Goal: Communication & Community: Answer question/provide support

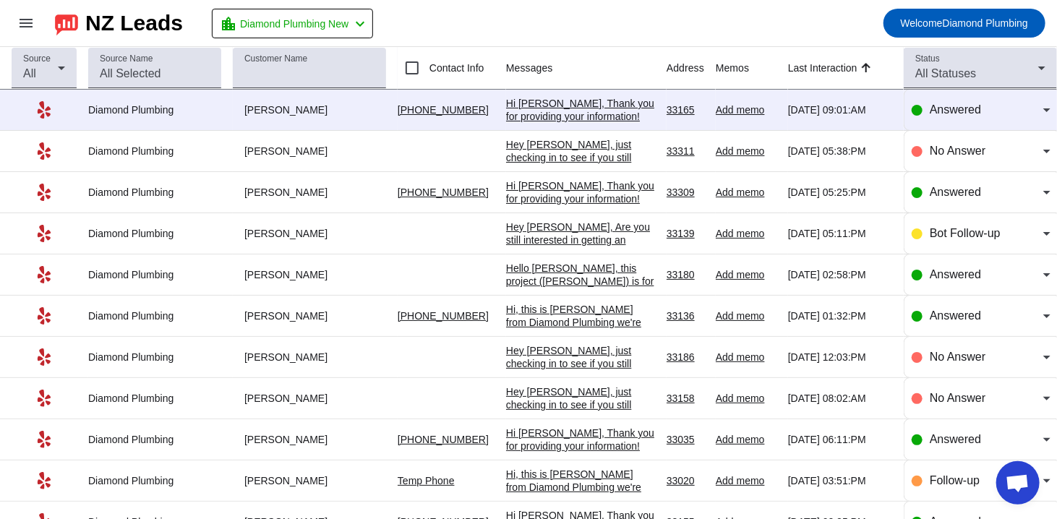
click at [570, 187] on div "Hi [PERSON_NAME], Thank you for providing your information! We'll get back to y…" at bounding box center [580, 205] width 149 height 52
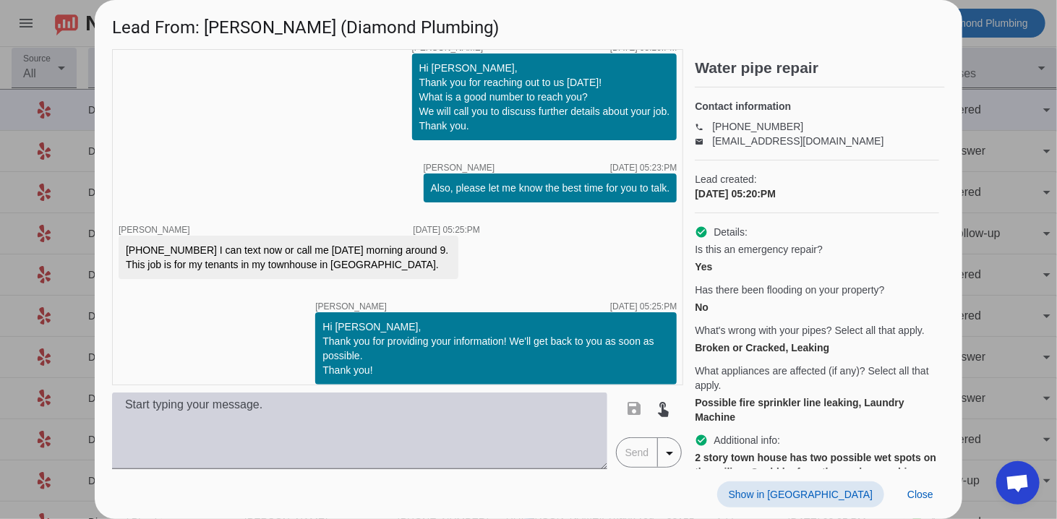
scroll to position [193, 0]
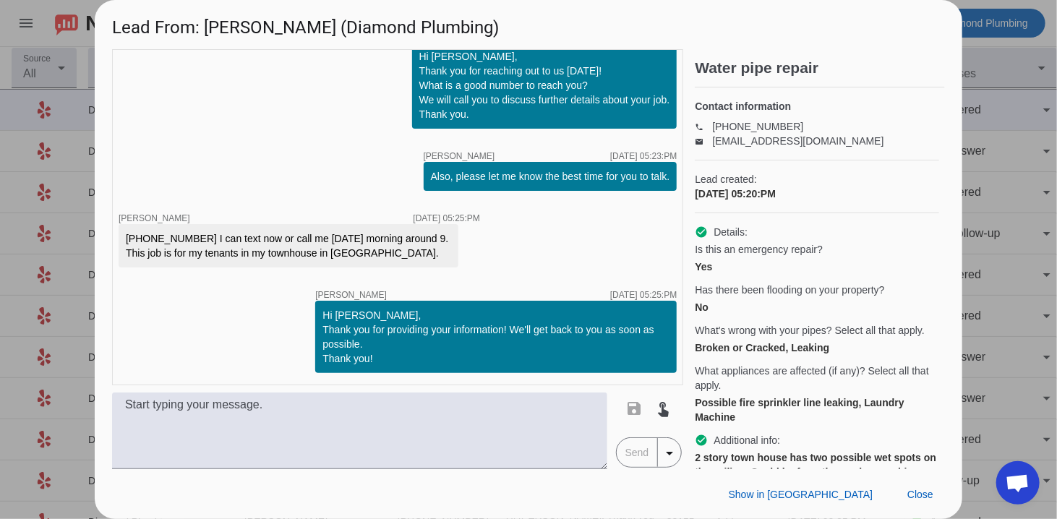
drag, startPoint x: 797, startPoint y: 482, endPoint x: 750, endPoint y: 463, distance: 50.6
click at [797, 482] on div "Show in Yelp Close" at bounding box center [529, 494] width 868 height 50
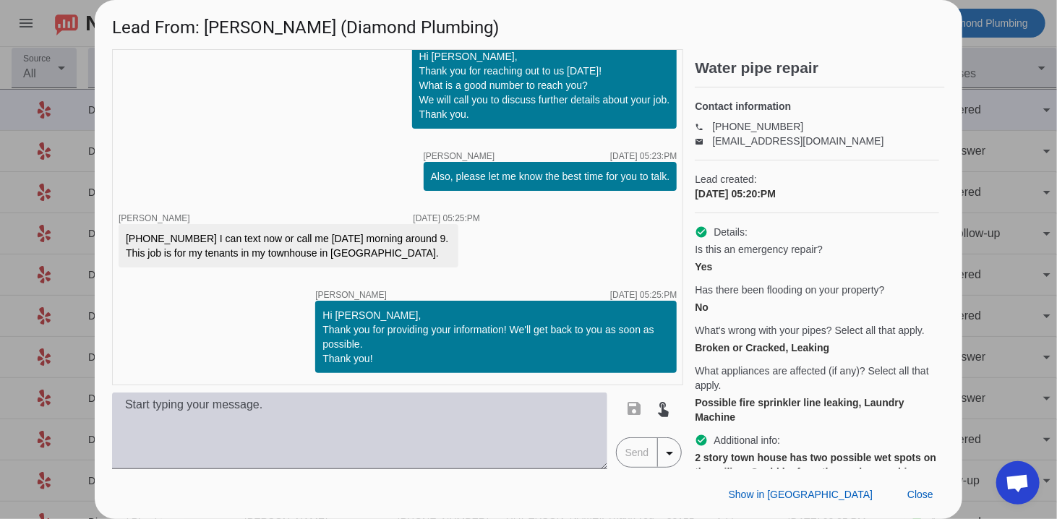
click at [372, 414] on textarea at bounding box center [359, 431] width 495 height 77
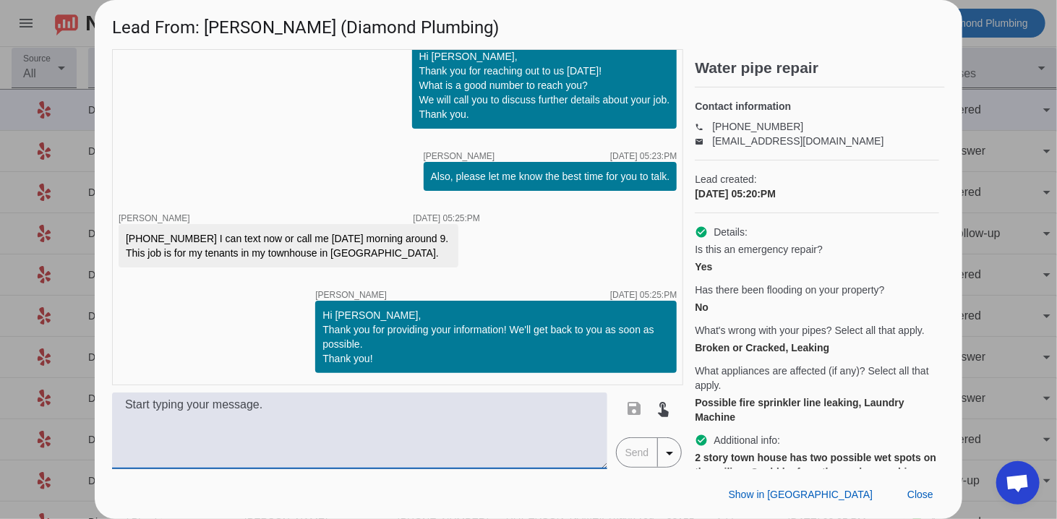
paste textarea "Thank you so much for thinking of us to help with your project. Unfortunately, …"
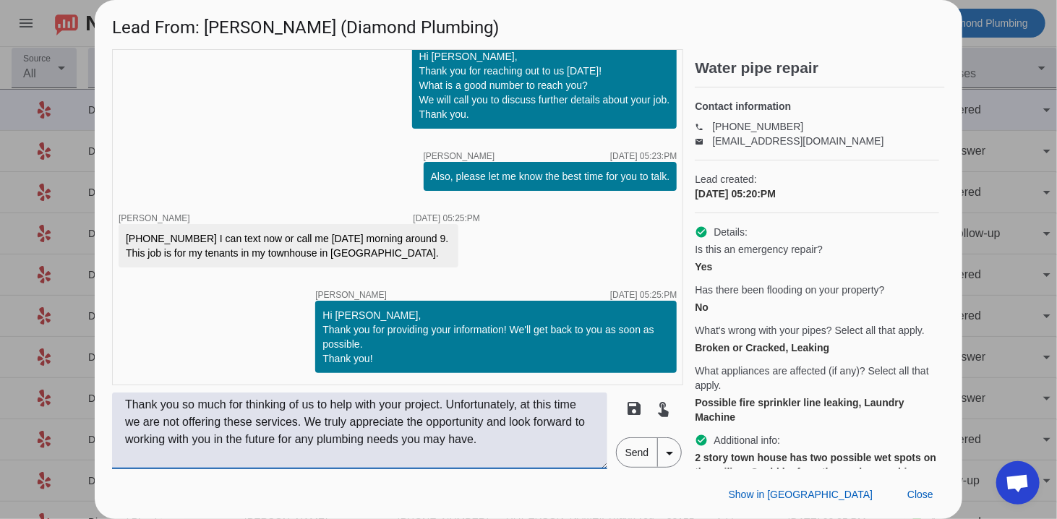
type textarea "Thank you so much for thinking of us to help with your project. Unfortunately, …"
click at [626, 462] on span "Send" at bounding box center [637, 452] width 41 height 29
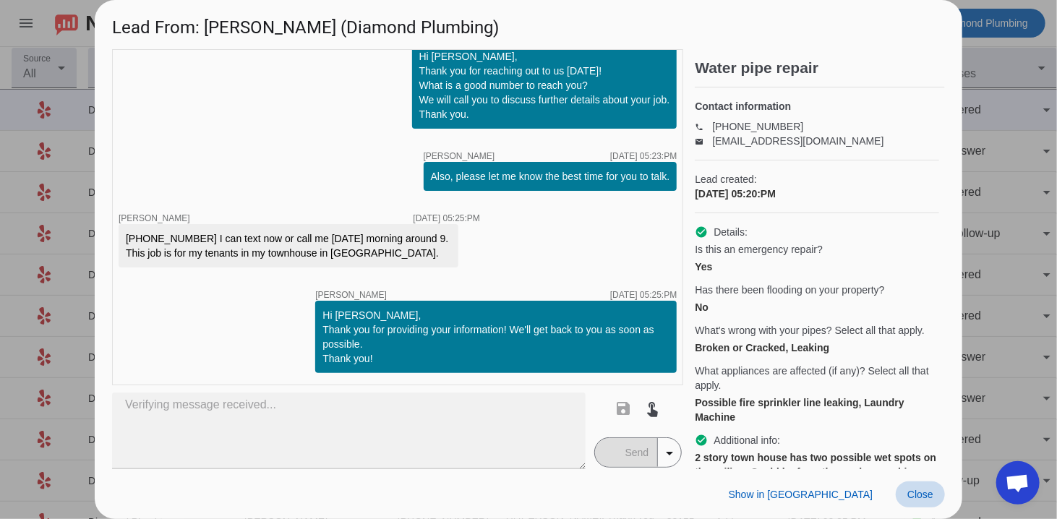
click at [915, 483] on span at bounding box center [920, 495] width 49 height 26
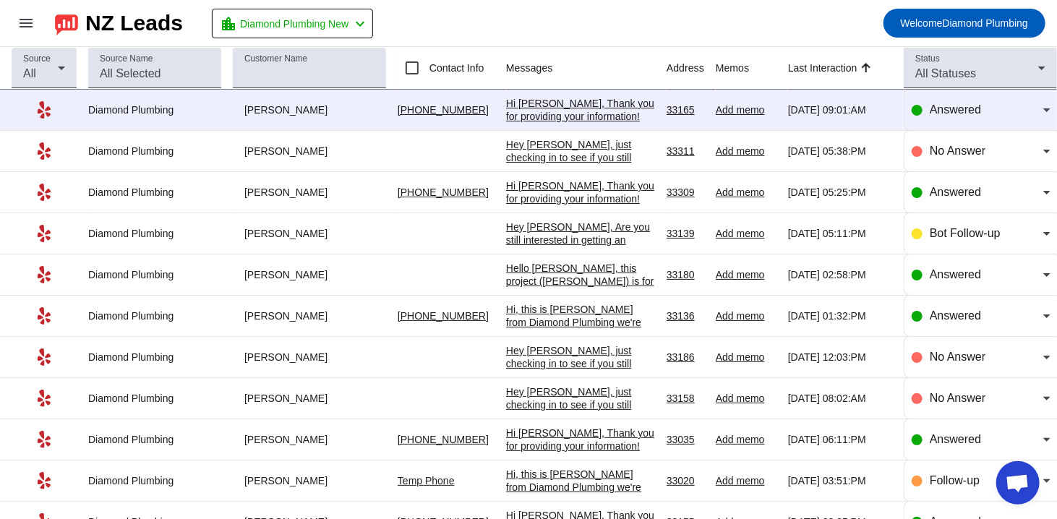
click at [518, 90] on td "Hi [PERSON_NAME], Thank you for providing your information! We'll get back to y…" at bounding box center [586, 110] width 161 height 41
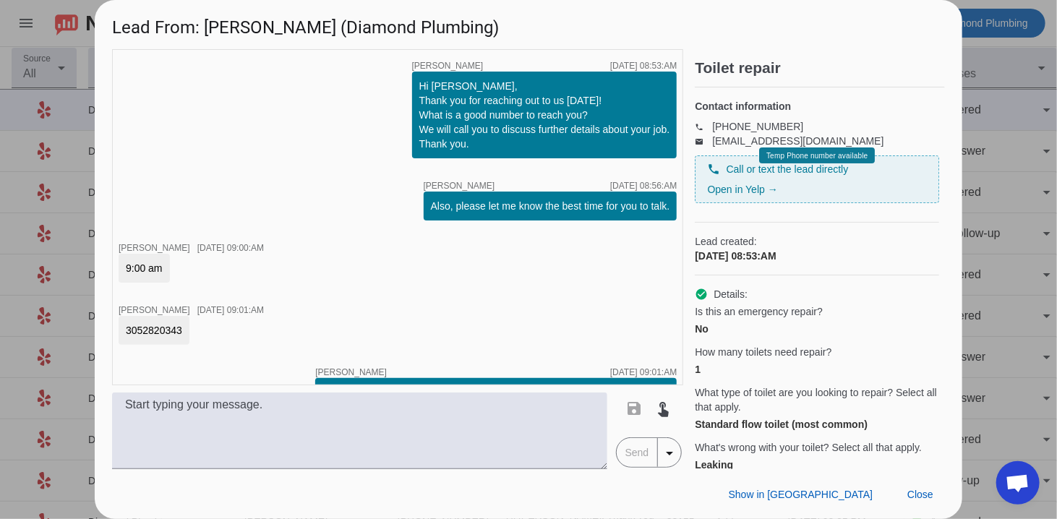
scroll to position [77, 0]
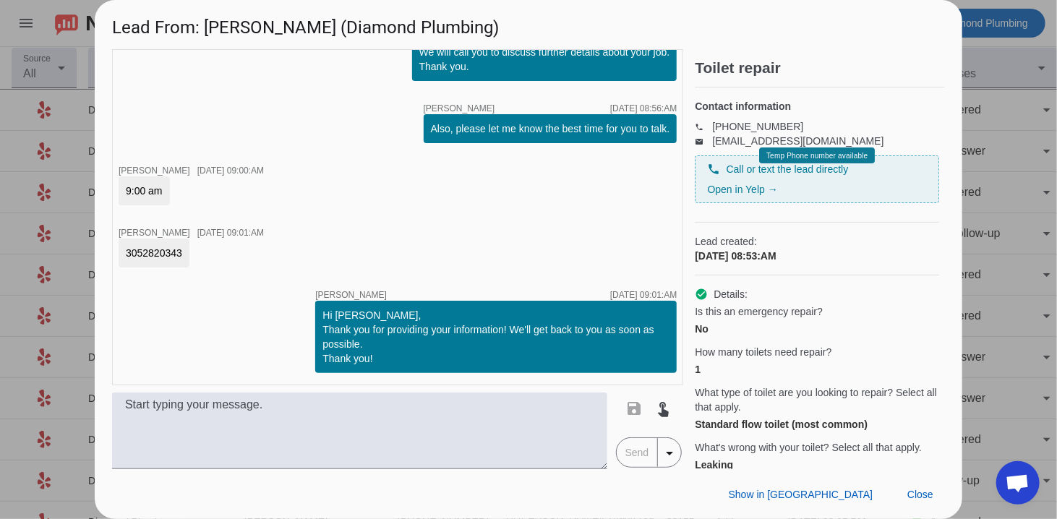
click at [119, 252] on div "3052820343" at bounding box center [154, 253] width 71 height 29
copy div "3052820343"
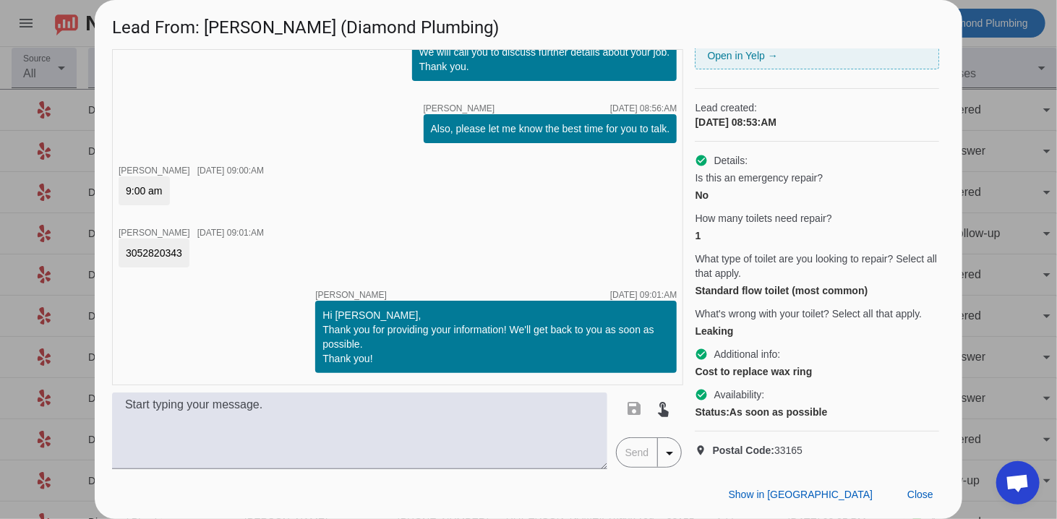
scroll to position [158, 0]
drag, startPoint x: 284, startPoint y: 32, endPoint x: 208, endPoint y: 32, distance: 75.9
click at [208, 32] on h1 "Lead From: [PERSON_NAME] (Diamond Plumbing)" at bounding box center [529, 24] width 868 height 48
copy h1 "[PERSON_NAME]"
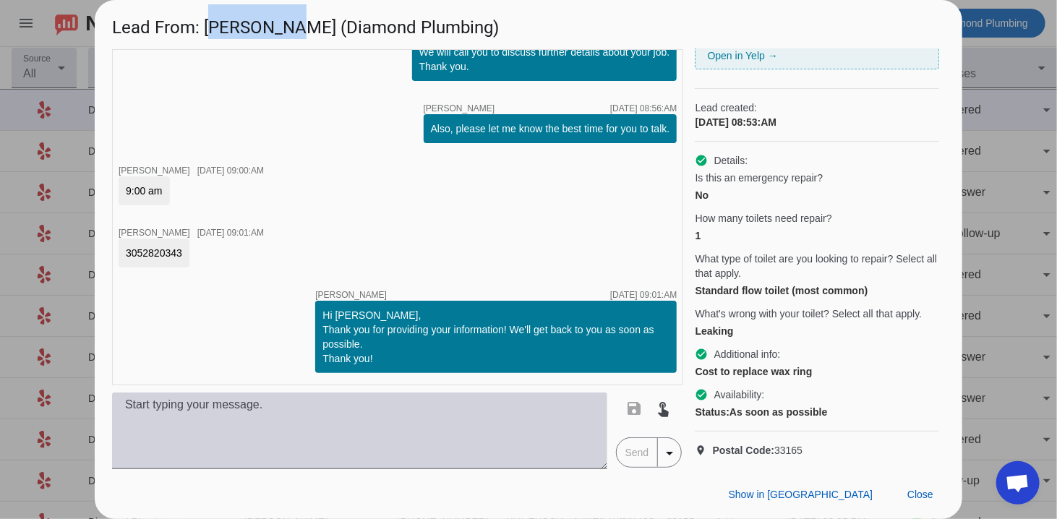
click at [315, 468] on div at bounding box center [359, 431] width 495 height 77
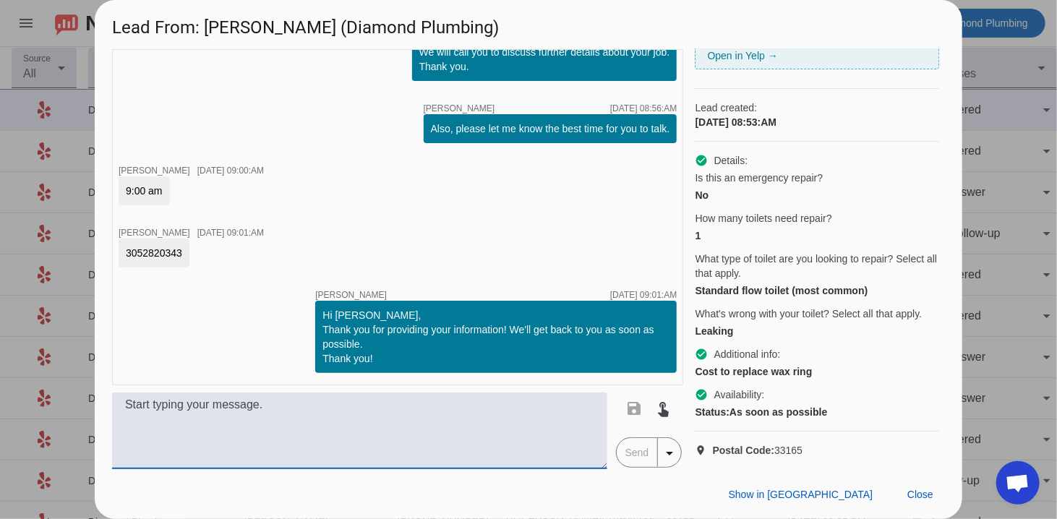
paste textarea "Hi, this is [PERSON_NAME] from Diamond Plumbing we’re following up on your rece…"
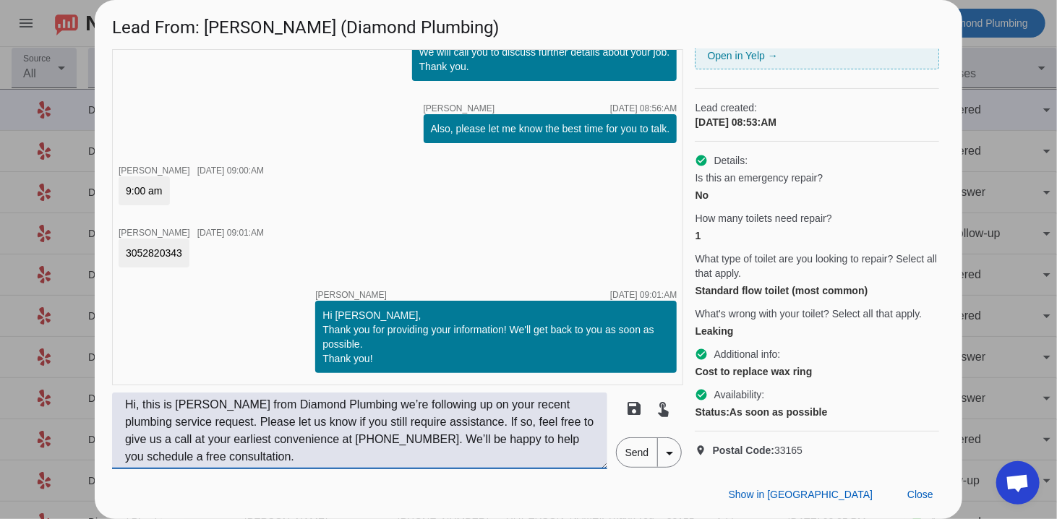
type textarea "Hi, this is [PERSON_NAME] from Diamond Plumbing we’re following up on your rece…"
click at [628, 457] on span "Send" at bounding box center [637, 452] width 41 height 29
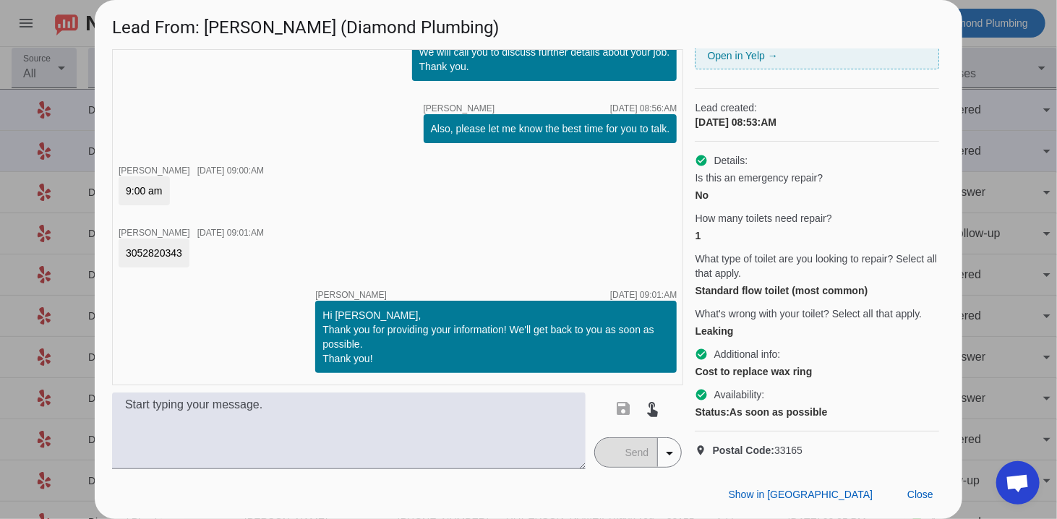
scroll to position [182, 0]
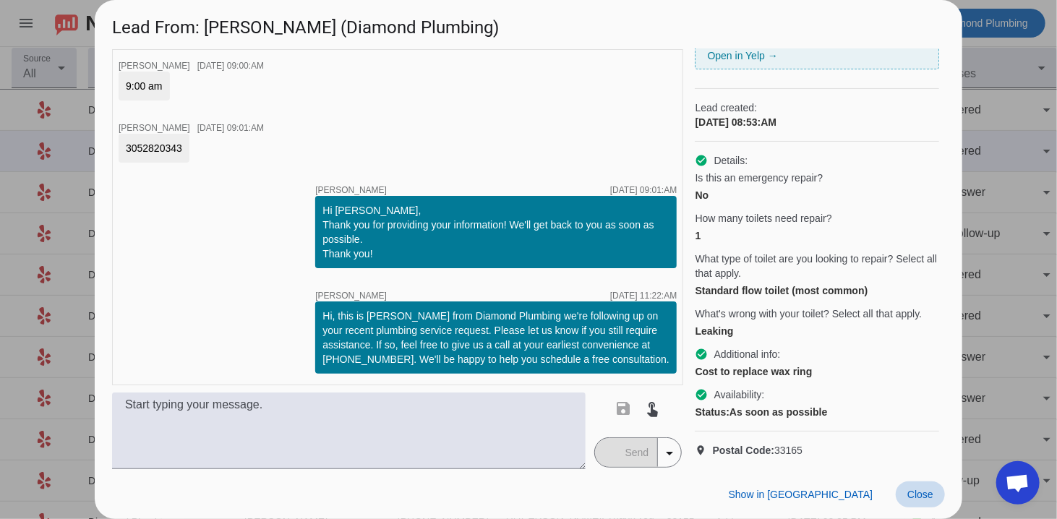
click at [924, 486] on span at bounding box center [920, 495] width 49 height 26
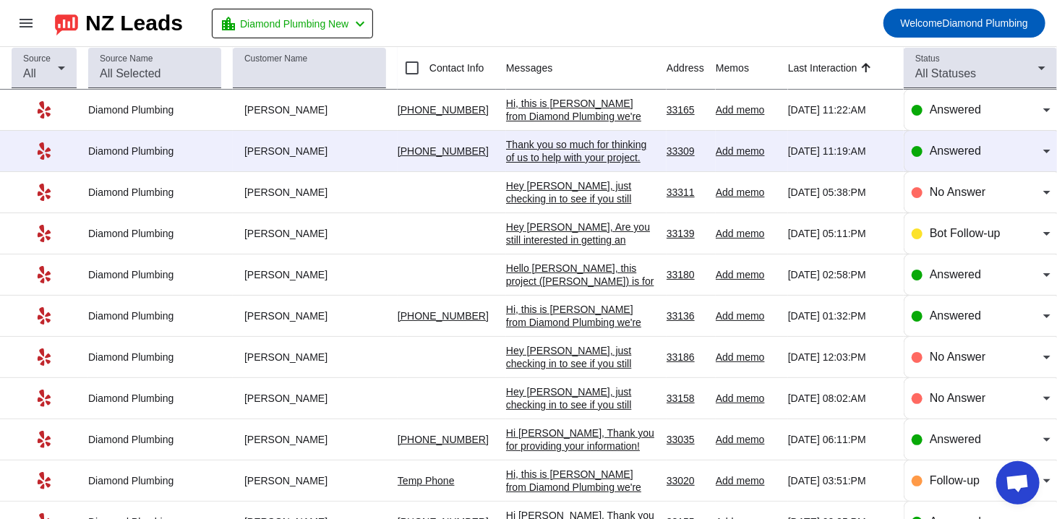
click at [576, 161] on div "Thank you so much for thinking of us to help with your project. Unfortunately, …" at bounding box center [580, 190] width 149 height 104
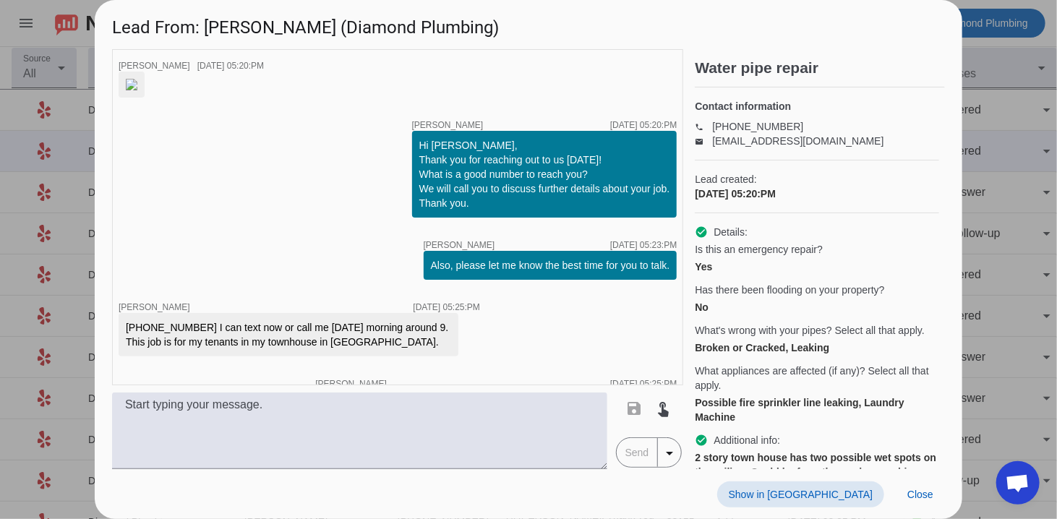
scroll to position [298, 0]
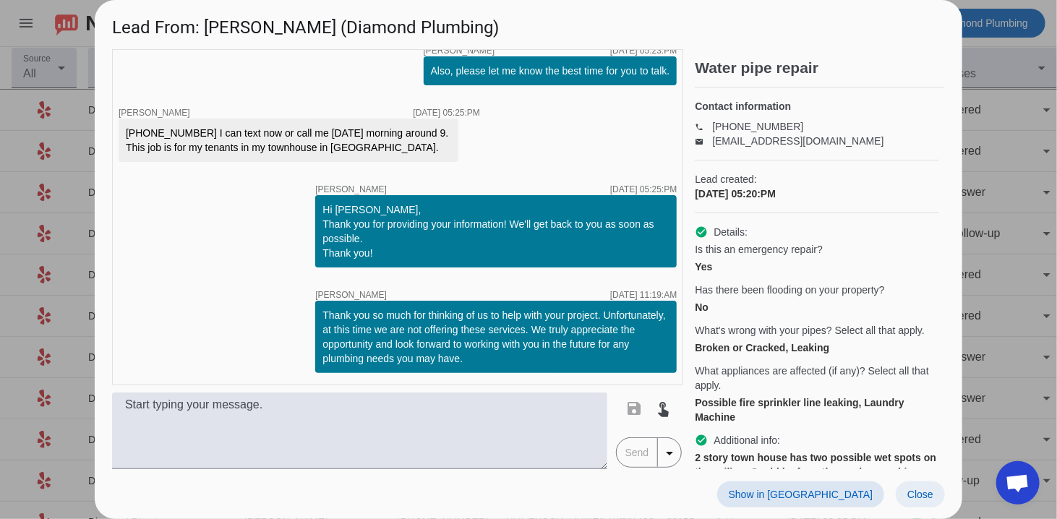
click at [934, 493] on span at bounding box center [920, 495] width 49 height 26
